Goal: Task Accomplishment & Management: Manage account settings

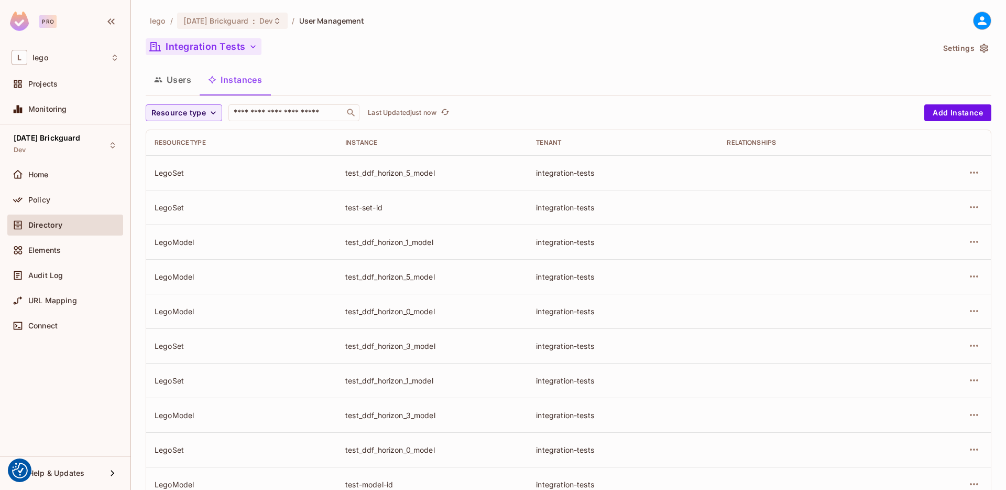
click at [242, 44] on button "Integration Tests" at bounding box center [204, 46] width 116 height 17
drag, startPoint x: 198, startPoint y: 121, endPoint x: 398, endPoint y: 85, distance: 204.0
click at [386, 85] on div "Users Instances" at bounding box center [569, 80] width 846 height 26
click at [201, 114] on span "Resource type" at bounding box center [178, 112] width 55 height 13
click at [184, 160] on span "LegoSet" at bounding box center [189, 159] width 70 height 10
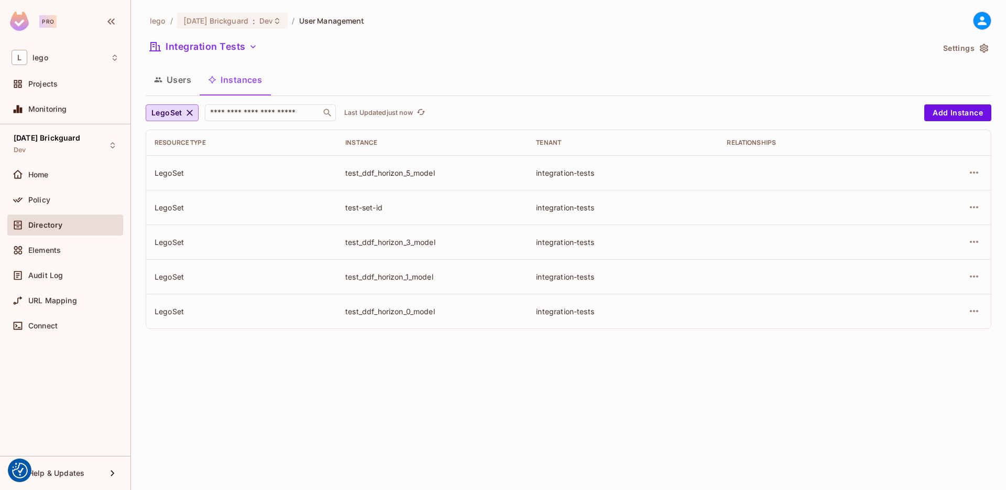
click at [454, 392] on div "lego / [DATE] Brickguard : Dev / User Management Integration Tests Settings Use…" at bounding box center [568, 245] width 875 height 490
drag, startPoint x: 362, startPoint y: 211, endPoint x: 345, endPoint y: 211, distance: 16.3
click at [345, 211] on div "test-set-id" at bounding box center [432, 207] width 174 height 10
copy div "test-set-id"
click at [979, 207] on icon "button" at bounding box center [974, 207] width 13 height 13
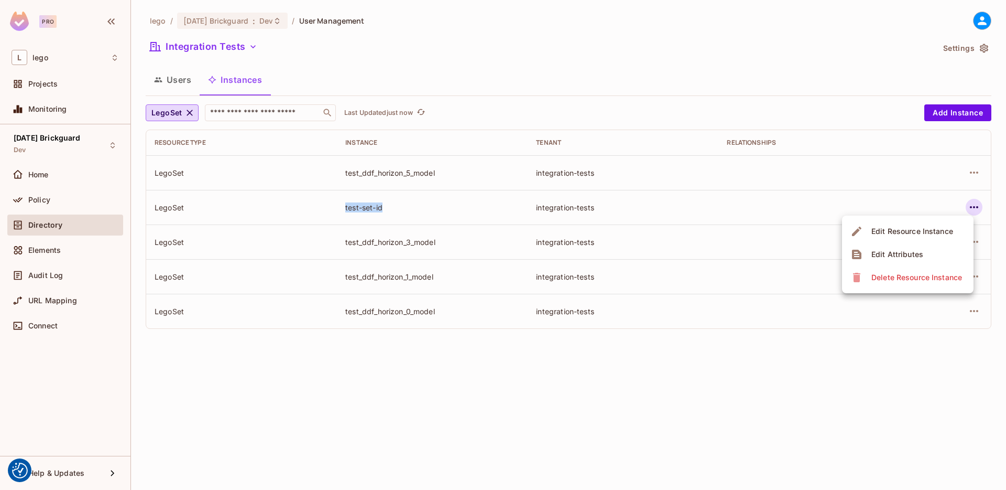
click at [914, 253] on div "Edit Attributes" at bounding box center [898, 254] width 52 height 10
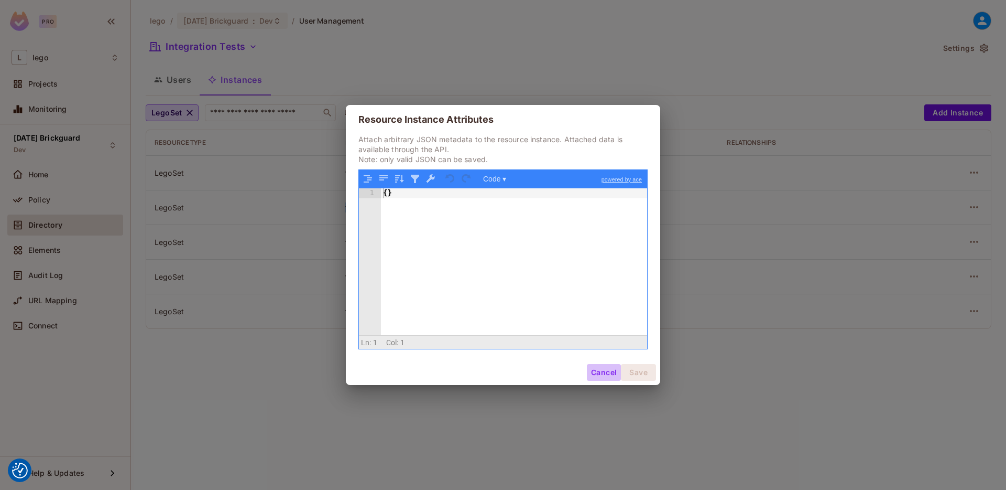
click at [604, 371] on button "Cancel" at bounding box center [604, 372] width 34 height 17
